Goal: Book appointment/travel/reservation

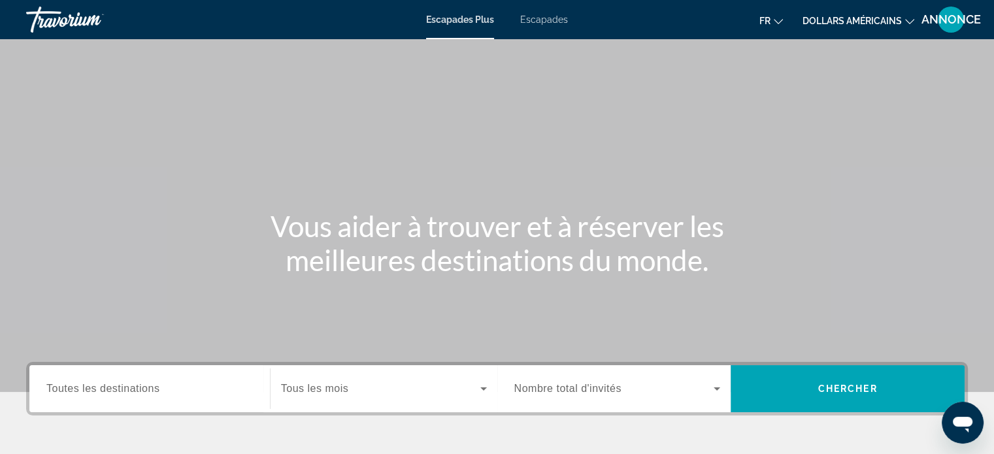
click at [290, 384] on span "Tous les mois" at bounding box center [314, 388] width 67 height 11
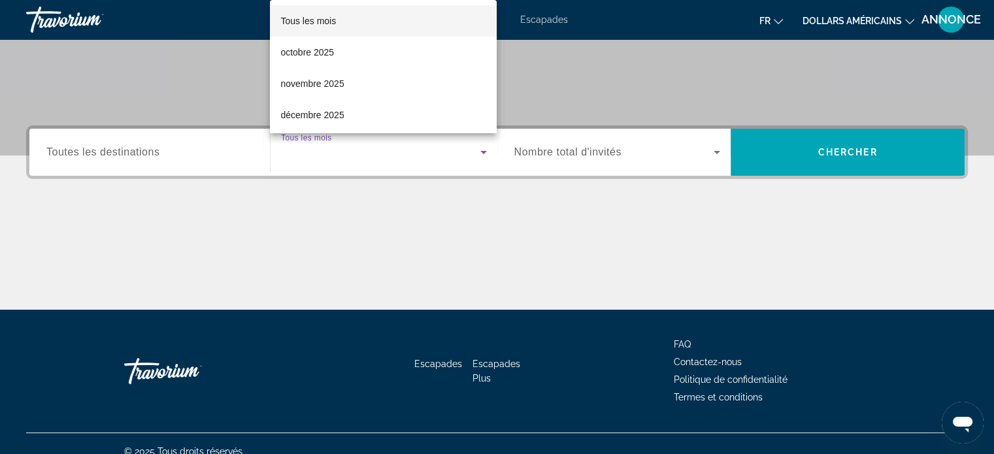
scroll to position [252, 0]
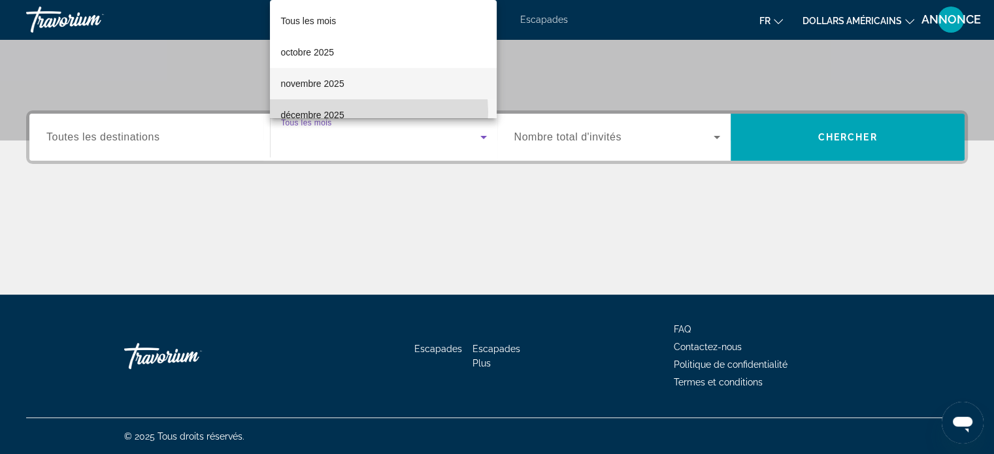
click at [374, 112] on mat-option "décembre 2025" at bounding box center [383, 114] width 227 height 31
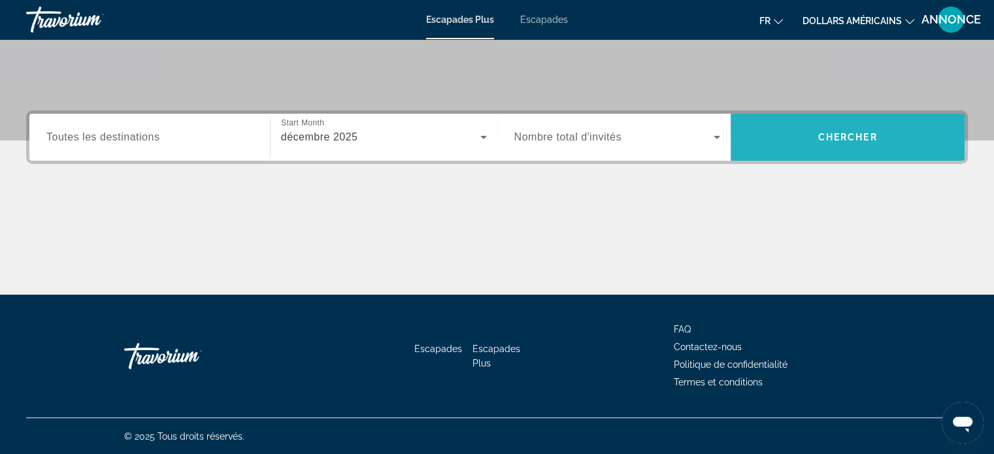
click at [856, 137] on span "Chercher" at bounding box center [847, 137] width 59 height 10
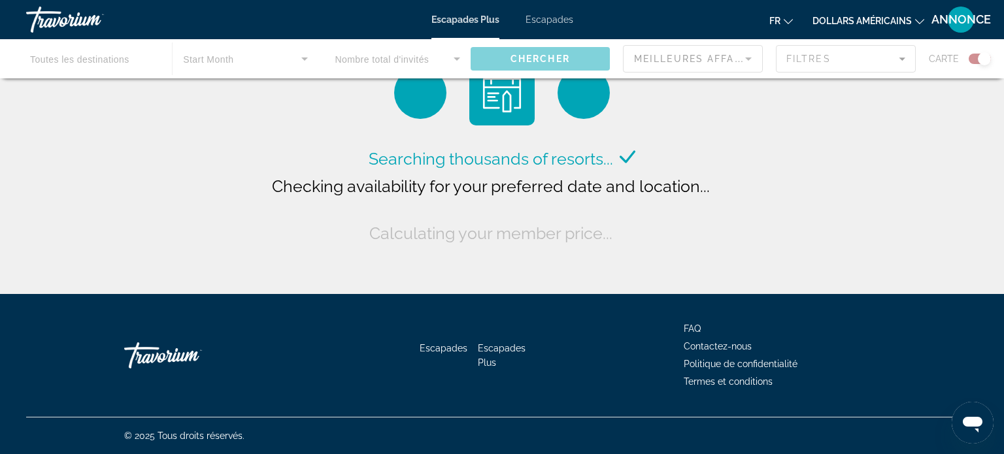
click at [863, 25] on font "dollars américains" at bounding box center [862, 21] width 99 height 10
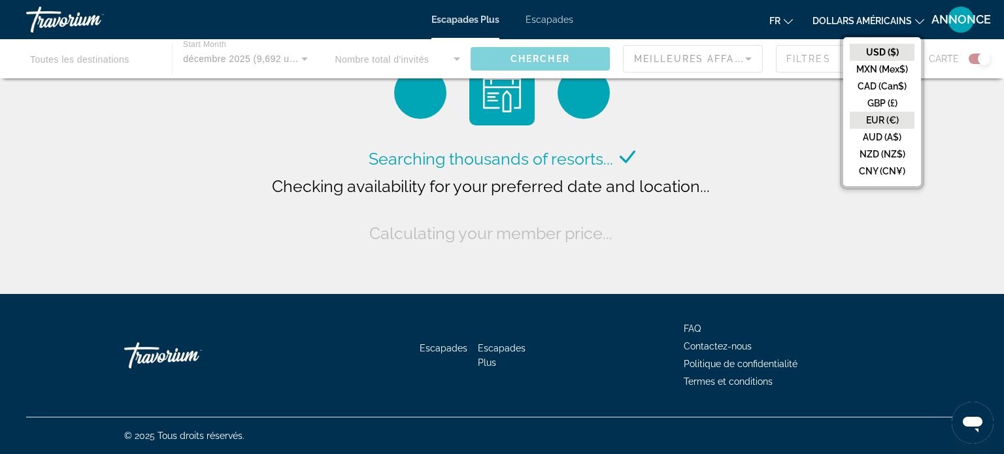
click at [878, 119] on button "EUR (€)" at bounding box center [882, 120] width 65 height 17
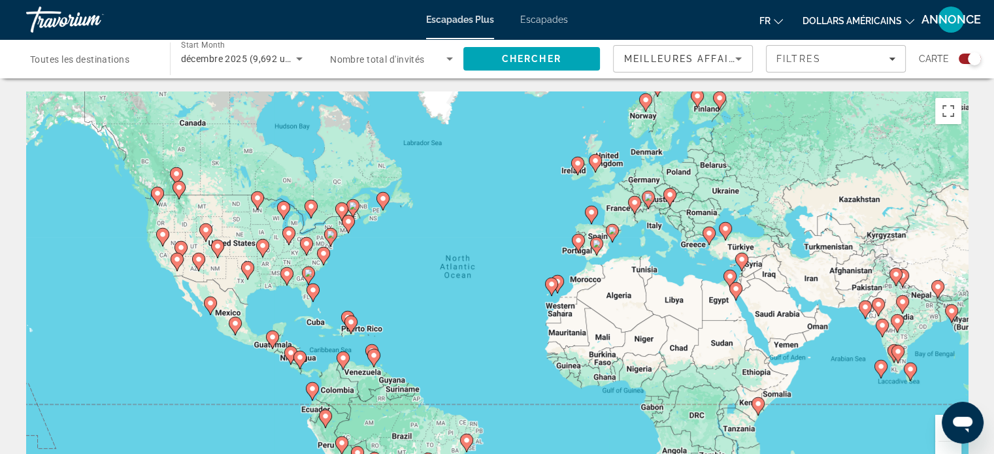
scroll to position [397, 0]
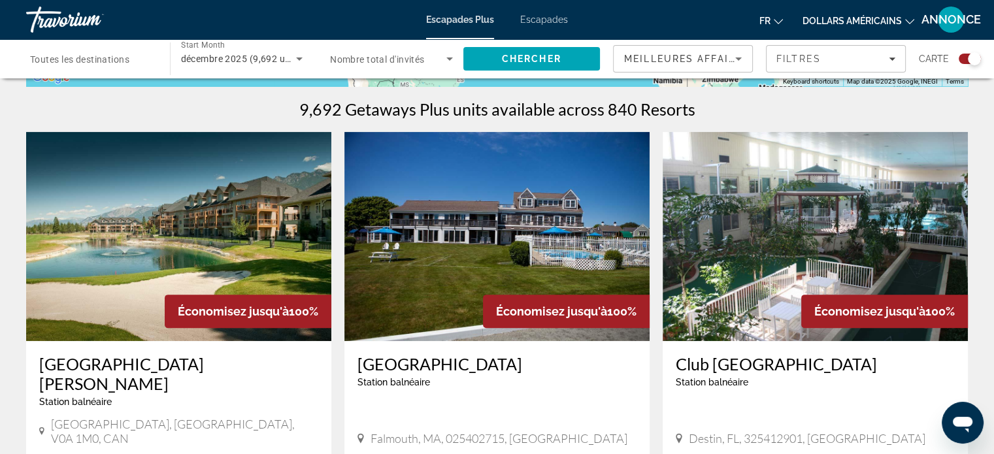
click at [862, 23] on font "dollars américains" at bounding box center [852, 21] width 99 height 10
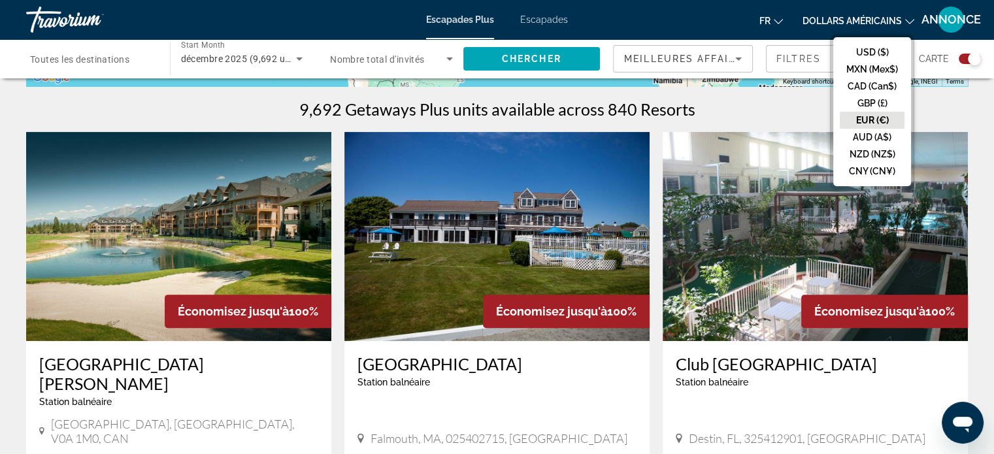
click at [873, 119] on button "EUR (€)" at bounding box center [872, 120] width 65 height 17
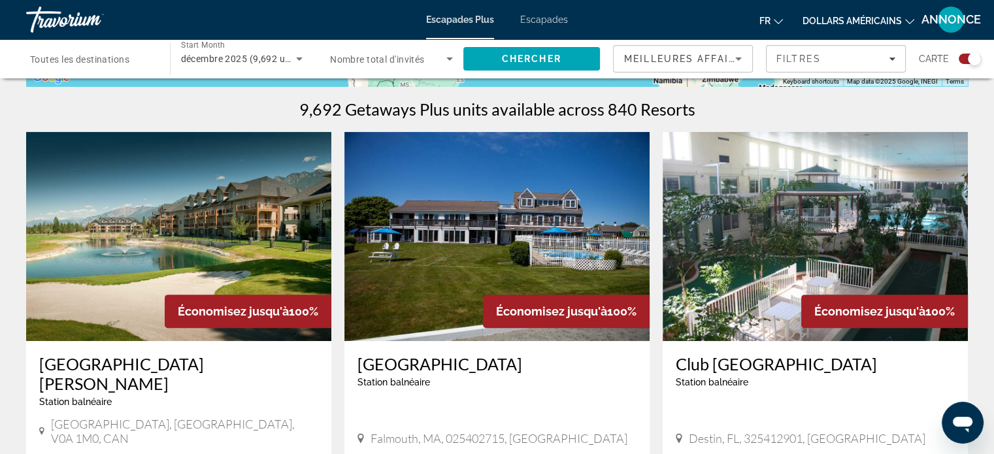
click at [836, 23] on font "dollars américains" at bounding box center [852, 21] width 99 height 10
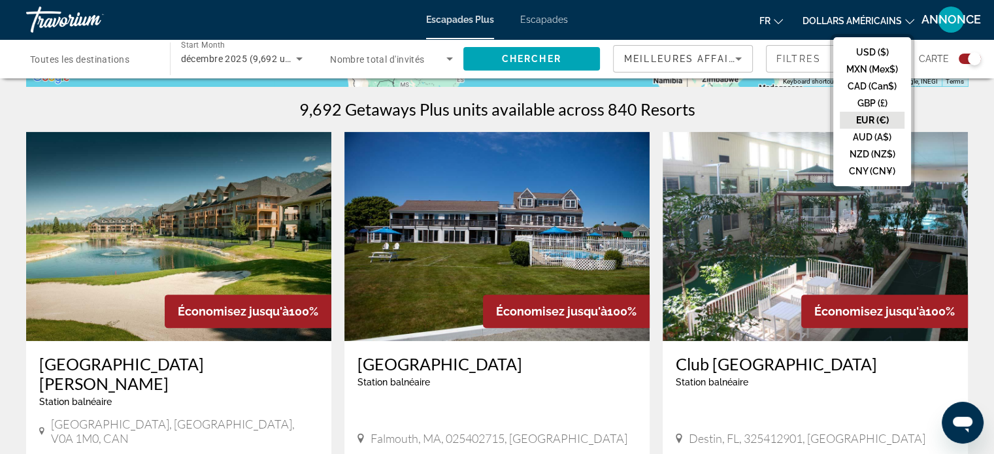
click at [860, 126] on button "EUR (€)" at bounding box center [872, 120] width 65 height 17
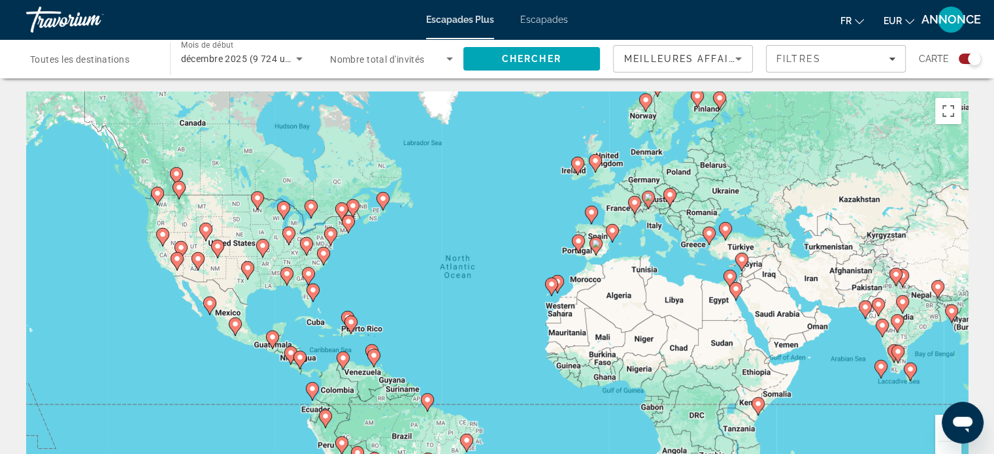
scroll to position [397, 0]
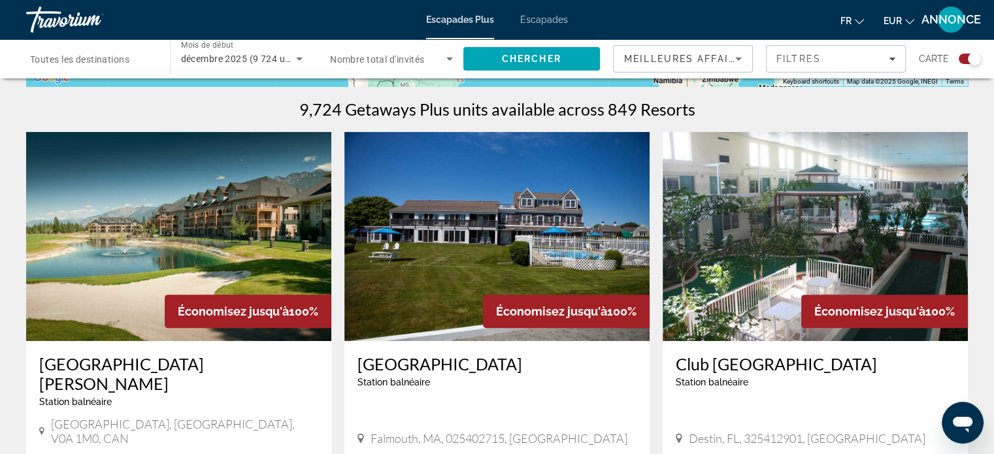
click at [903, 16] on button "EUR USD ($) MXN (Mexique$) CAD ($ CA) GBP (£) EUR (€) AUD (A$) NZD (NZ$) CNY (C…" at bounding box center [899, 20] width 31 height 19
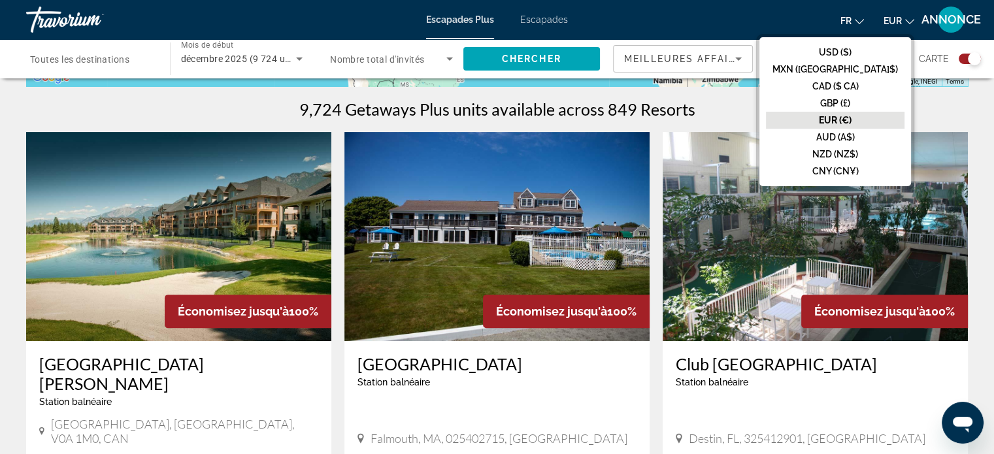
click at [882, 120] on button "EUR (€)" at bounding box center [835, 120] width 139 height 17
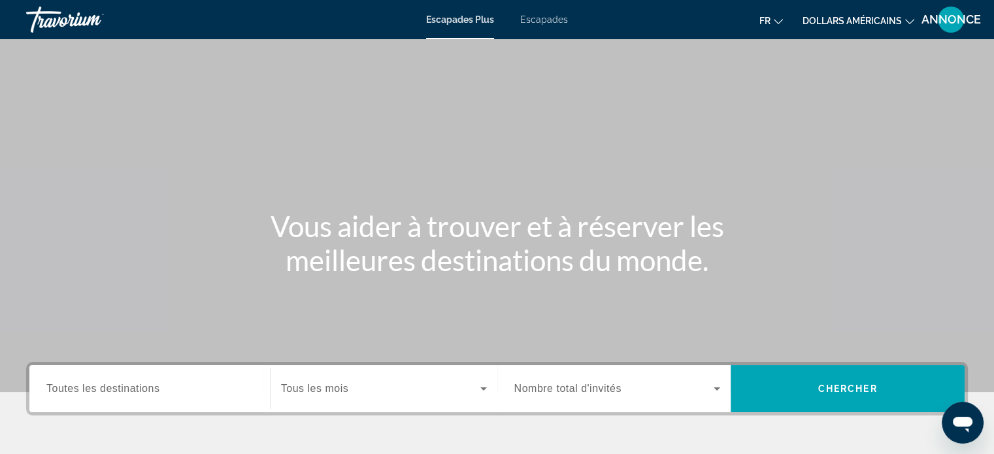
click at [903, 20] on button "dollars américains USD ($) MXN (Mex$) CAD (Can$) GBP (£) EUR (€) AUD (A$) NZD (…" at bounding box center [859, 20] width 112 height 19
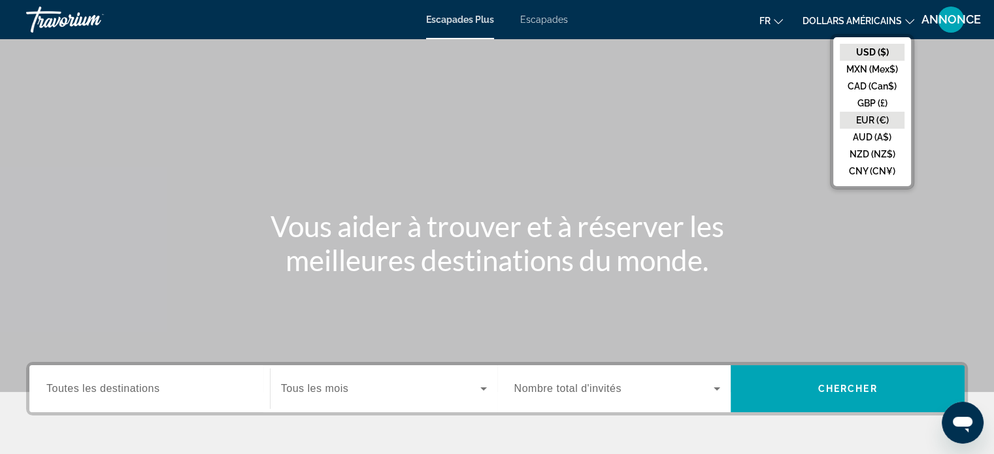
click at [870, 115] on button "EUR (€)" at bounding box center [872, 120] width 65 height 17
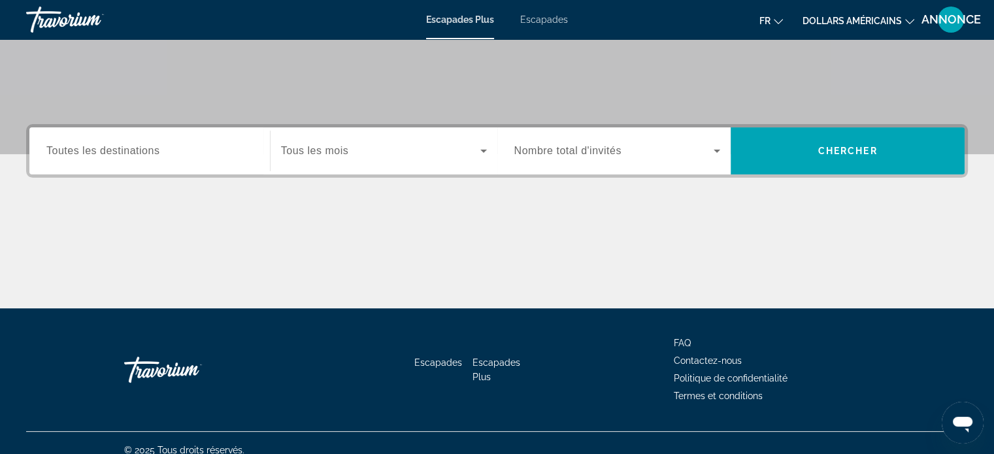
scroll to position [252, 0]
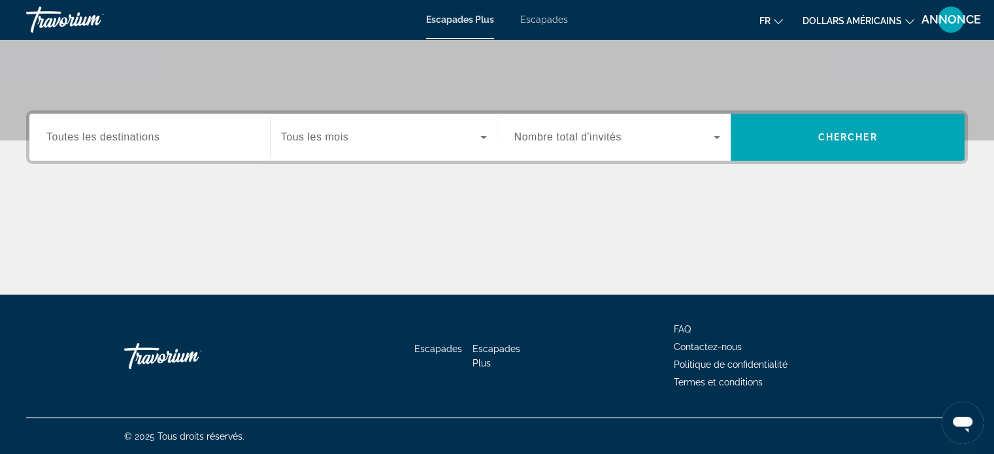
click at [323, 141] on span "Tous les mois" at bounding box center [314, 136] width 67 height 11
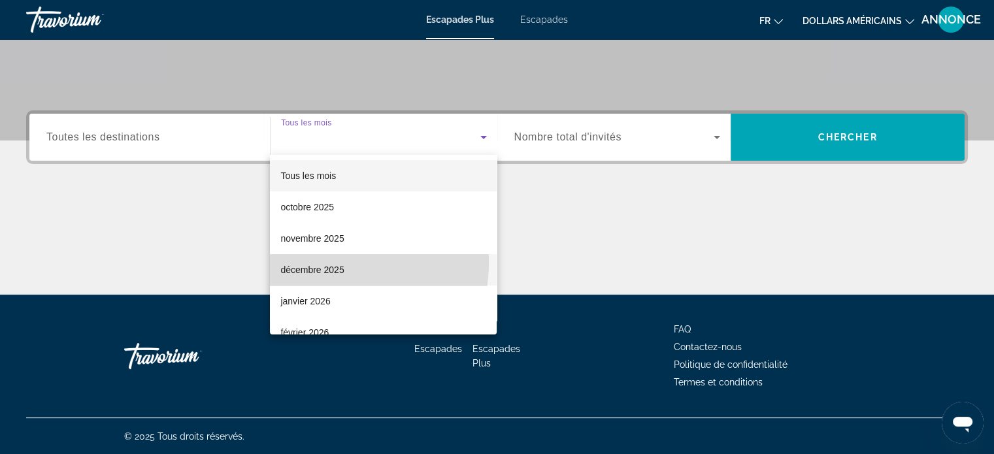
click at [317, 262] on span "décembre 2025" at bounding box center [311, 270] width 63 height 16
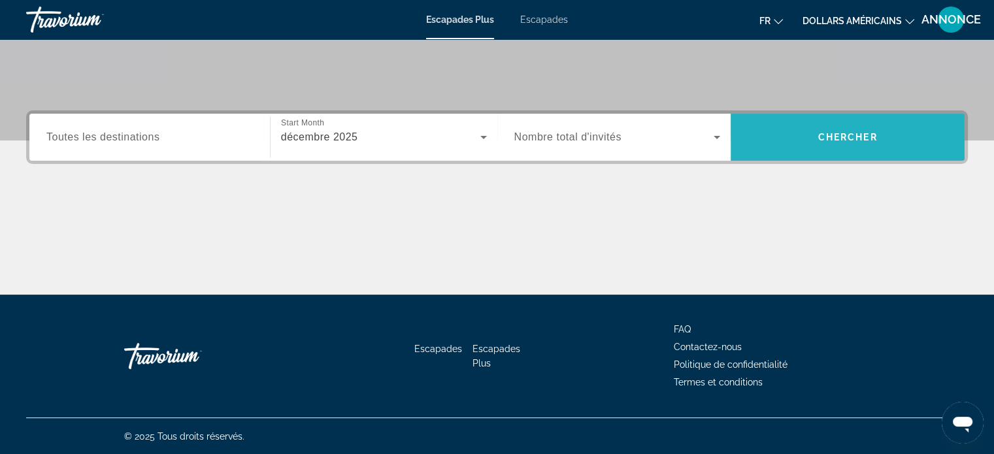
click at [895, 130] on span "Recherche" at bounding box center [848, 137] width 234 height 31
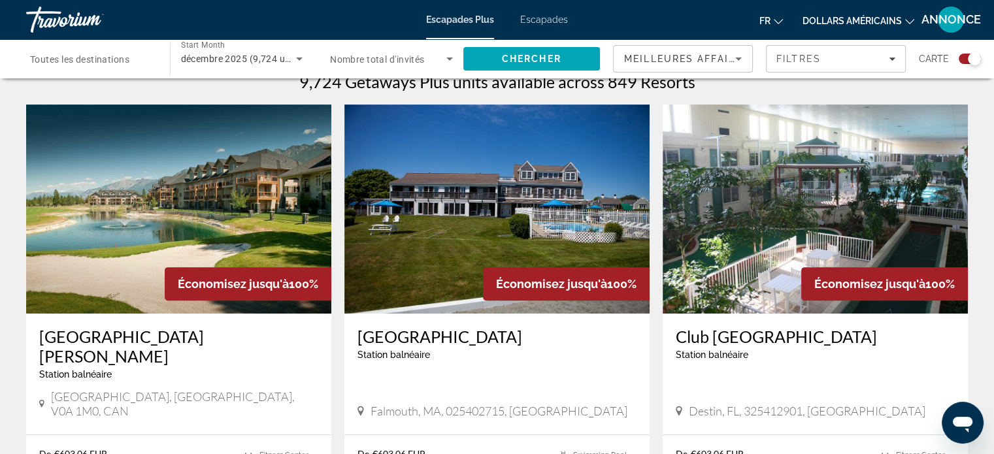
scroll to position [424, 0]
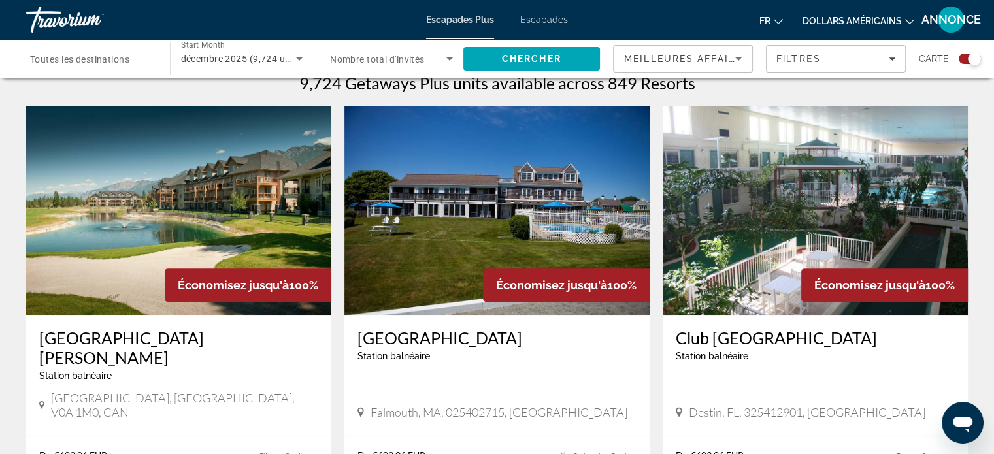
click at [110, 64] on span "Toutes les destinations" at bounding box center [79, 59] width 99 height 10
click at [110, 64] on input "Destination Toutes les destinations" at bounding box center [91, 60] width 123 height 16
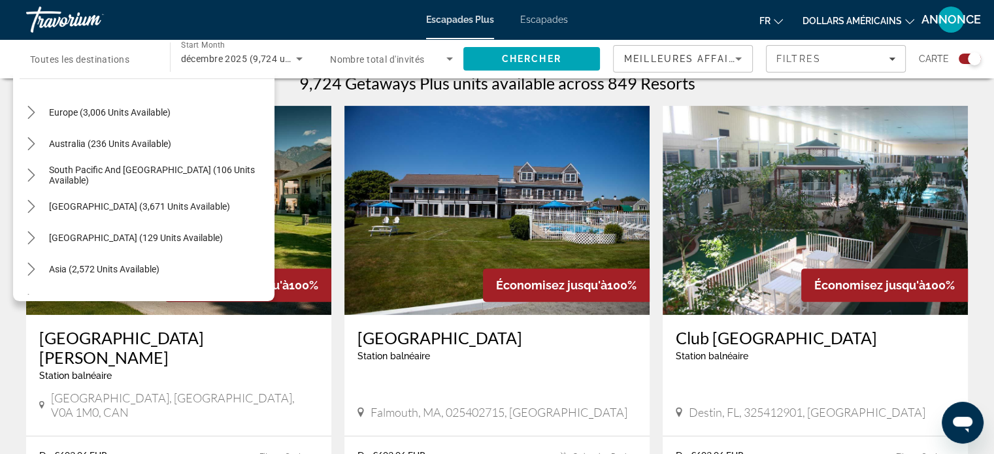
scroll to position [177, 0]
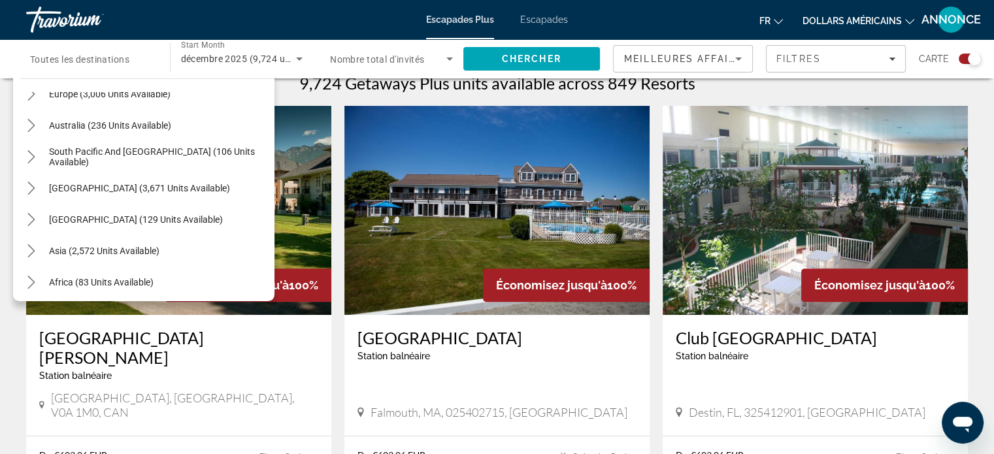
click at [200, 248] on div "Asia (2,572 units available)" at bounding box center [147, 250] width 255 height 31
click at [144, 248] on span "Asia (2,572 units available)" at bounding box center [104, 251] width 110 height 10
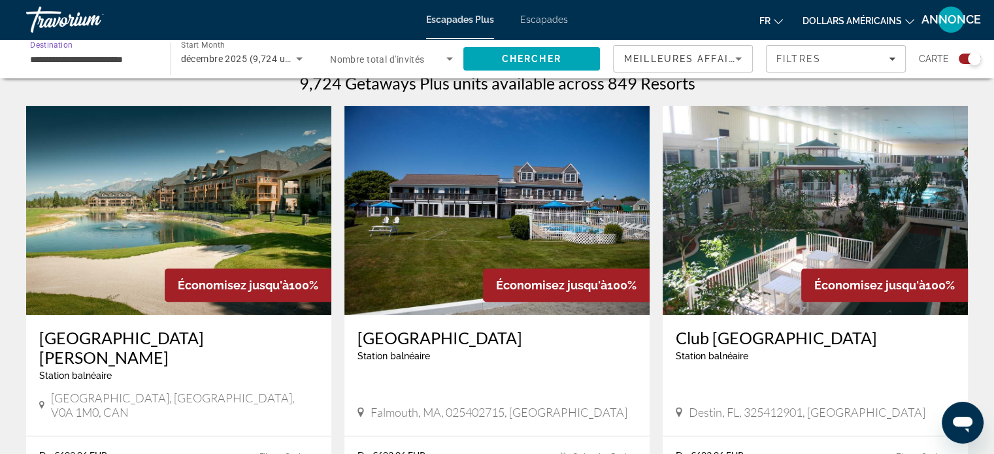
click at [141, 62] on input "**********" at bounding box center [91, 60] width 123 height 16
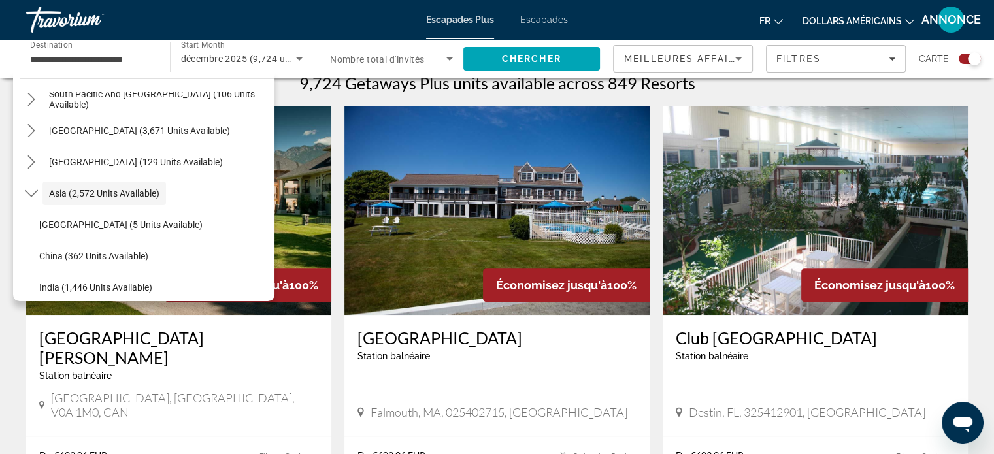
scroll to position [412, 0]
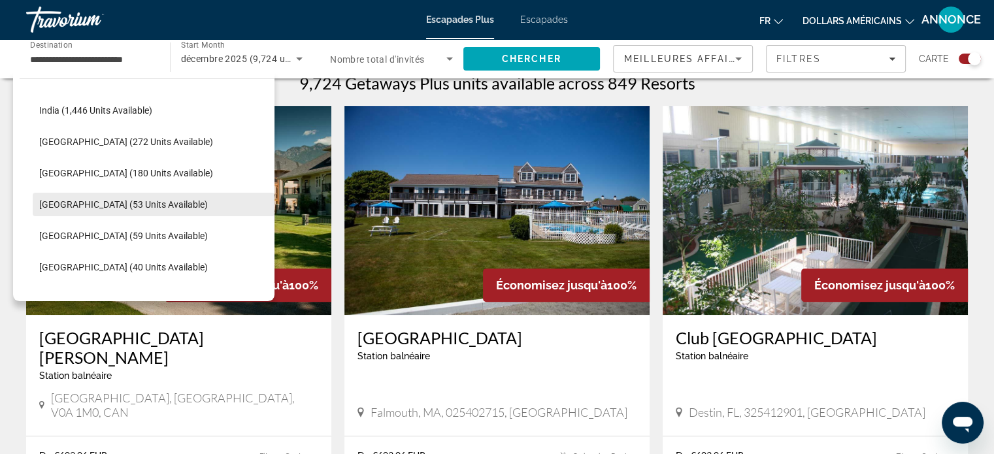
click at [122, 209] on span "Select destination: Maldives (53 units available)" at bounding box center [154, 204] width 242 height 31
type input "**********"
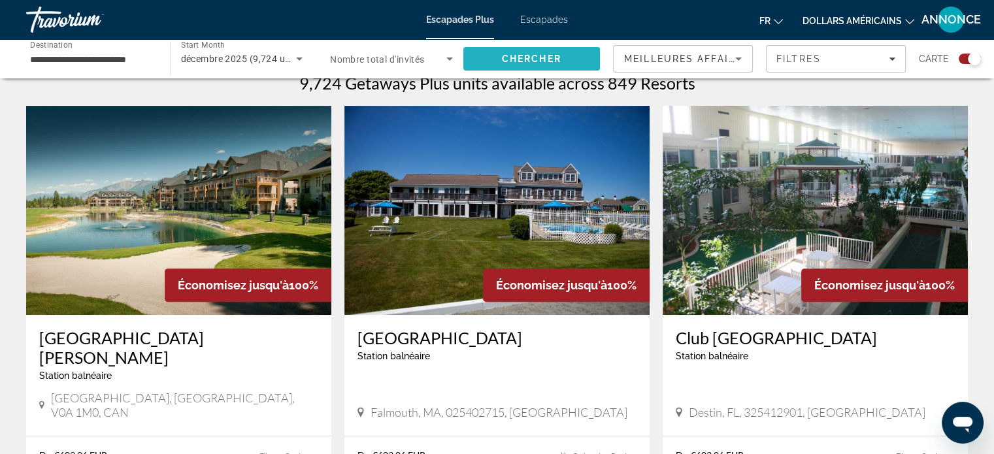
click at [478, 65] on span "Search" at bounding box center [531, 58] width 137 height 31
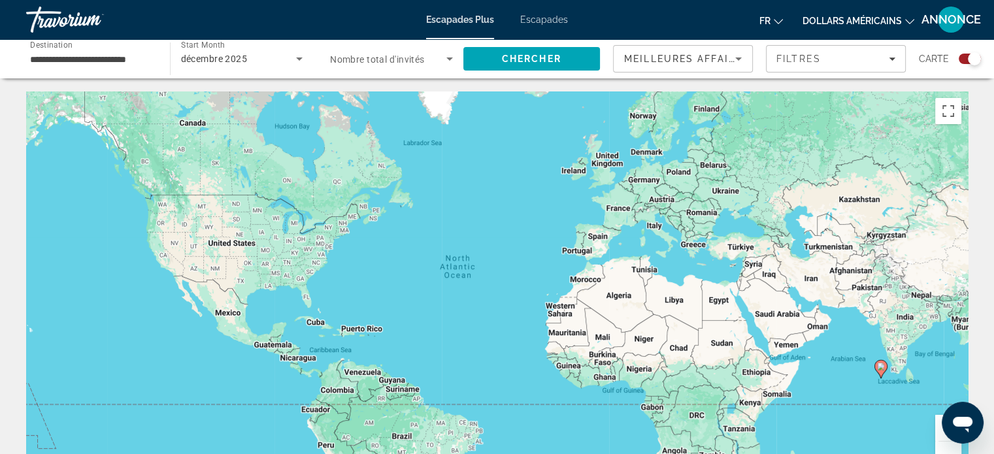
click at [971, 61] on div "Search widget" at bounding box center [974, 58] width 13 height 13
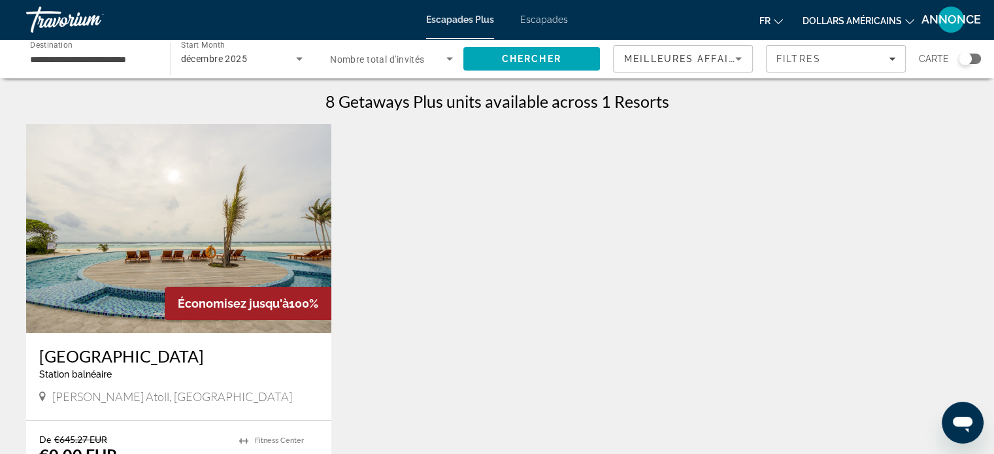
click at [261, 247] on img "Contenu principal" at bounding box center [178, 228] width 305 height 209
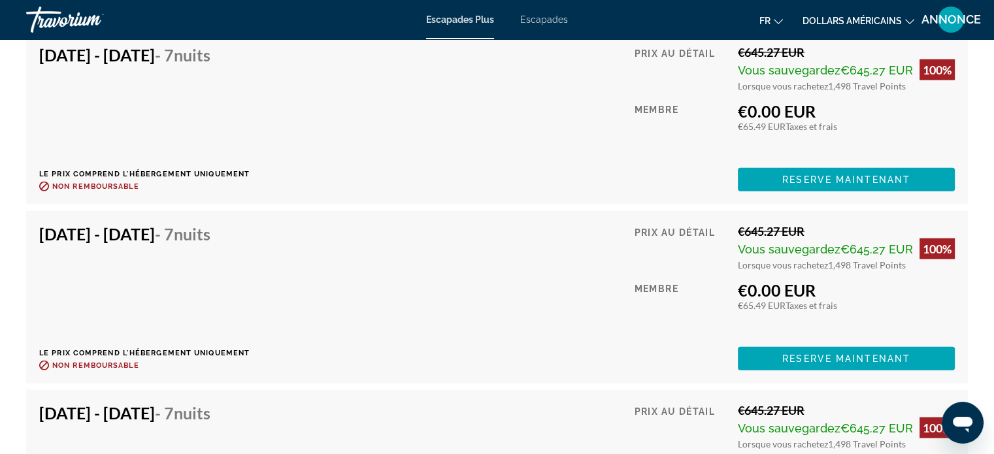
scroll to position [2977, 0]
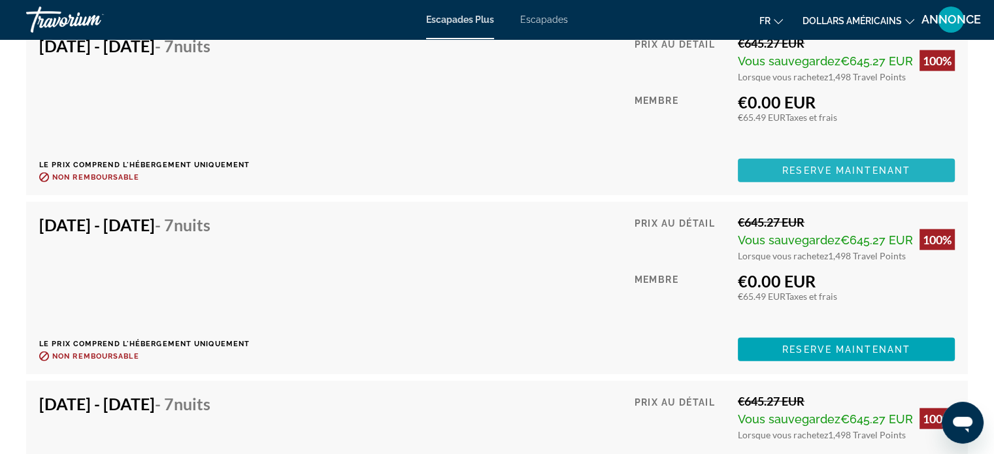
click at [807, 165] on span "Reserve maintenant" at bounding box center [846, 170] width 128 height 10
